Goal: Task Accomplishment & Management: Manage account settings

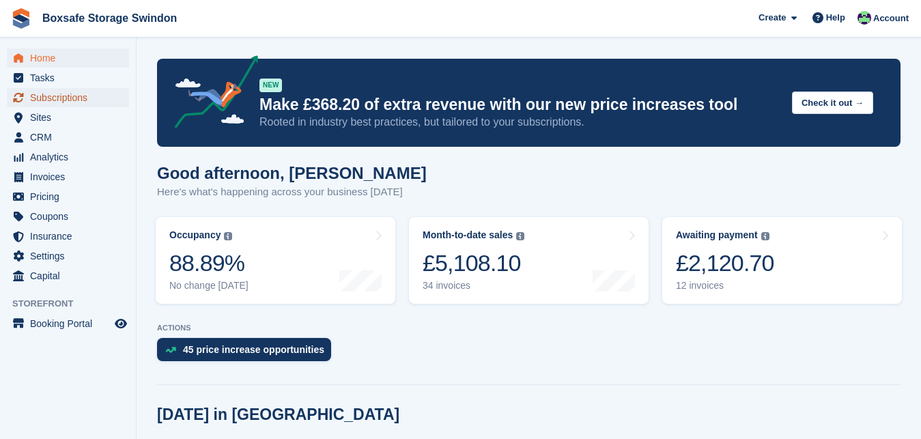
click at [61, 91] on span "Subscriptions" at bounding box center [71, 97] width 82 height 19
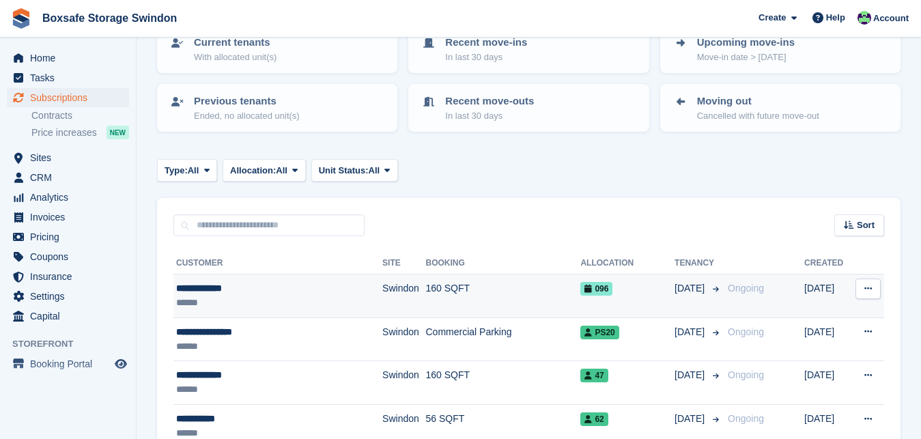
scroll to position [104, 0]
click at [203, 295] on div "**********" at bounding box center [263, 288] width 174 height 14
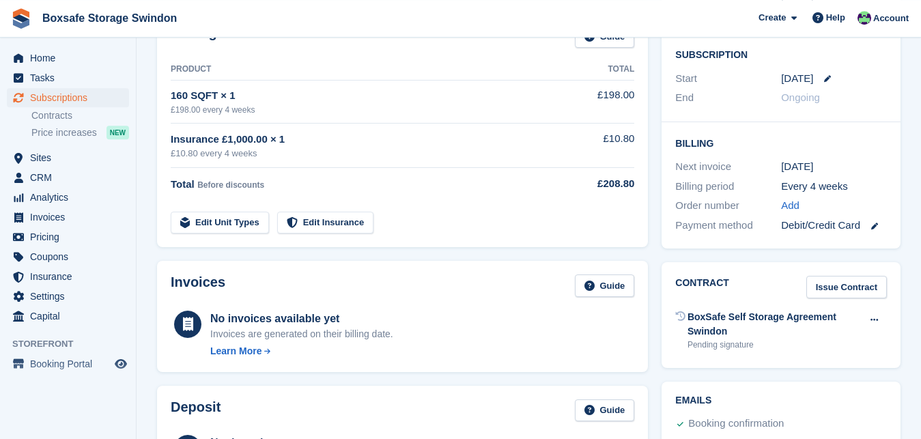
scroll to position [586, 0]
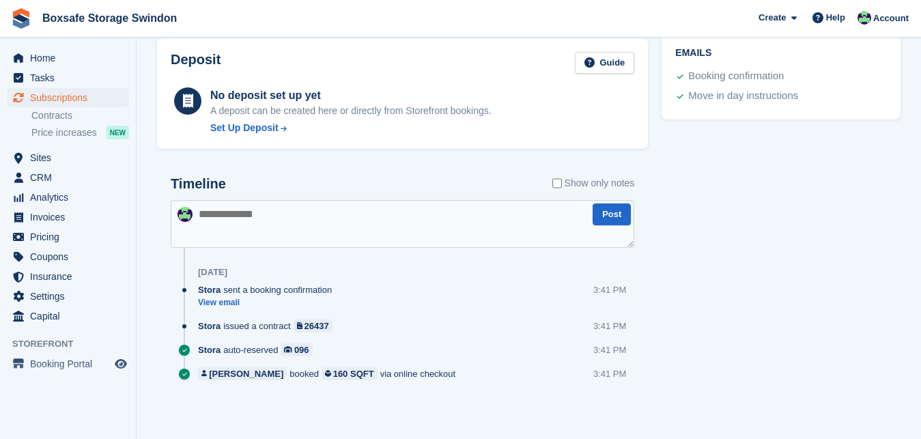
click at [268, 221] on textarea at bounding box center [403, 224] width 464 height 48
type textarea "**********"
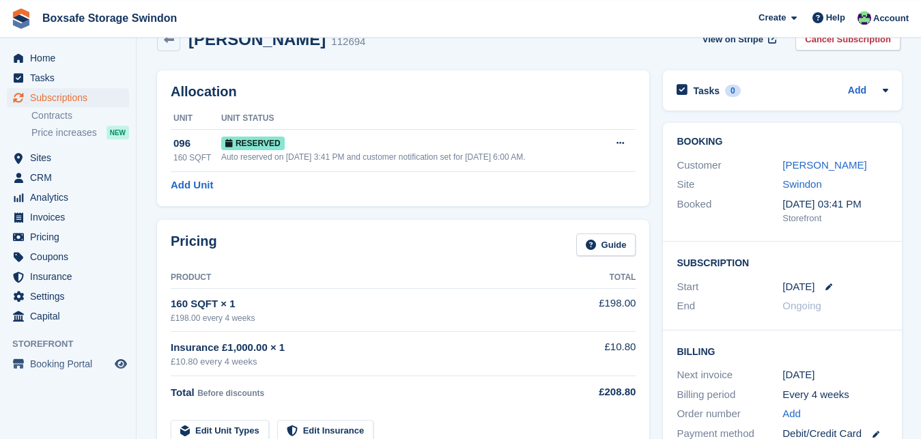
scroll to position [0, 0]
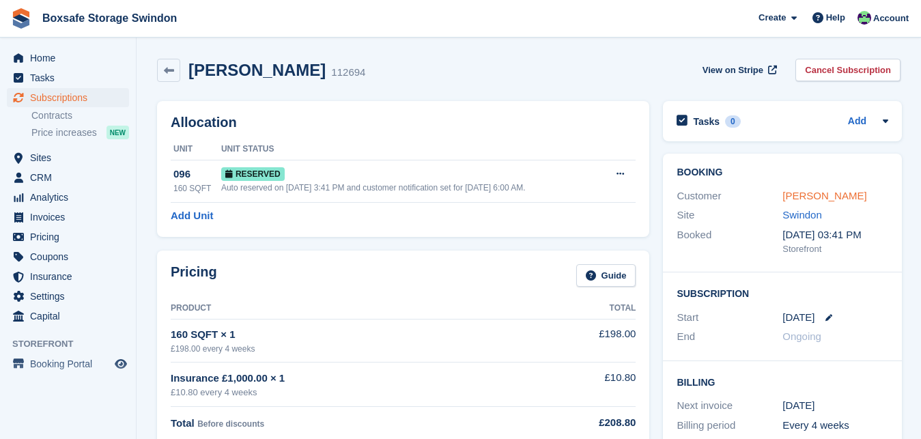
click at [793, 190] on link "[PERSON_NAME]" at bounding box center [824, 196] width 84 height 12
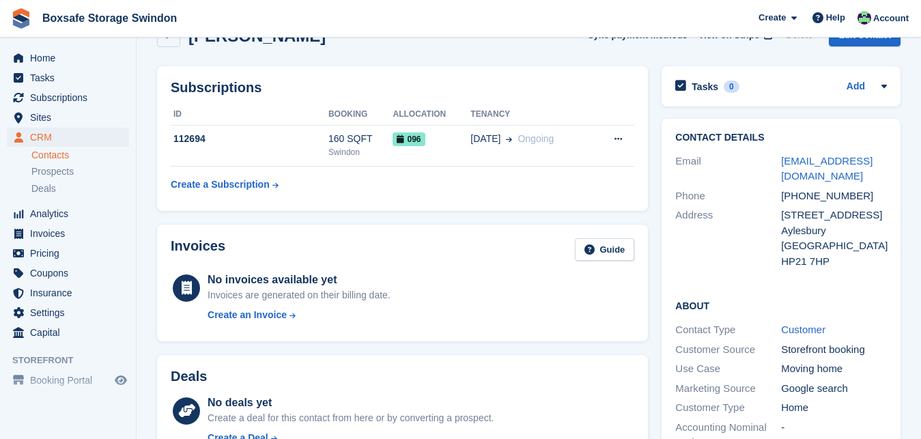
scroll to position [70, 0]
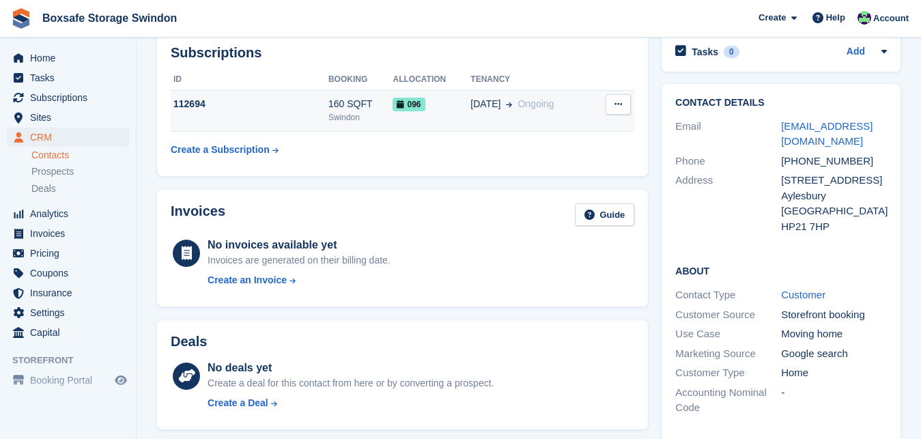
click at [172, 109] on div "112694" at bounding box center [250, 104] width 158 height 14
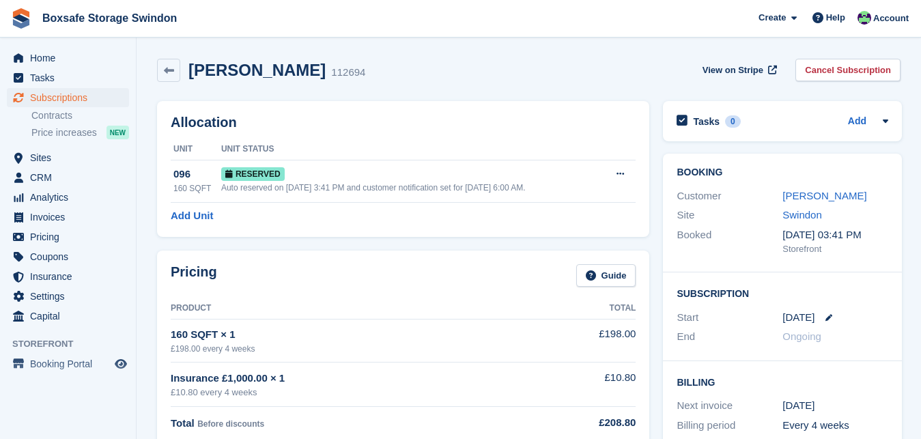
click at [833, 188] on div "Julie Shreeve" at bounding box center [835, 196] width 106 height 16
click at [831, 192] on link "Julie Shreeve" at bounding box center [824, 196] width 84 height 12
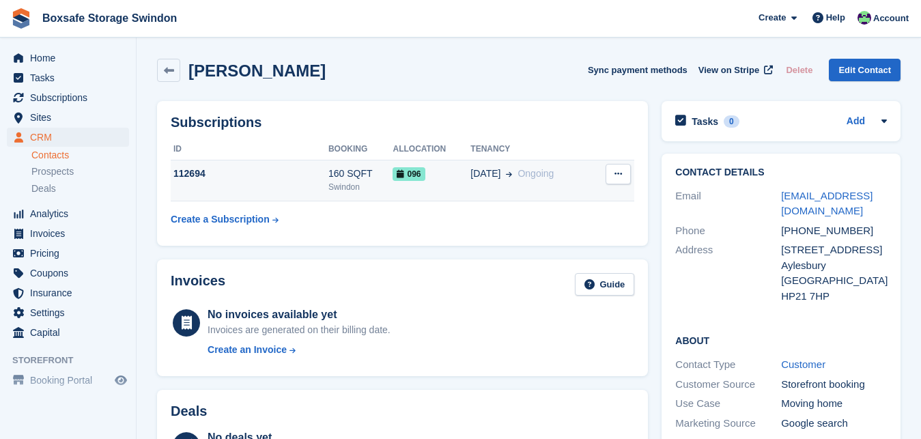
click at [178, 180] on div "112694" at bounding box center [250, 174] width 158 height 14
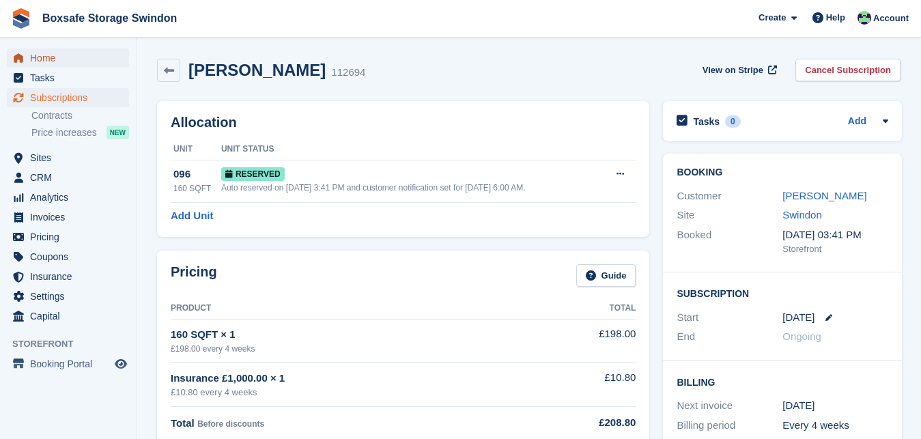
click at [81, 56] on span "Home" at bounding box center [71, 57] width 82 height 19
